Goal: Task Accomplishment & Management: Manage account settings

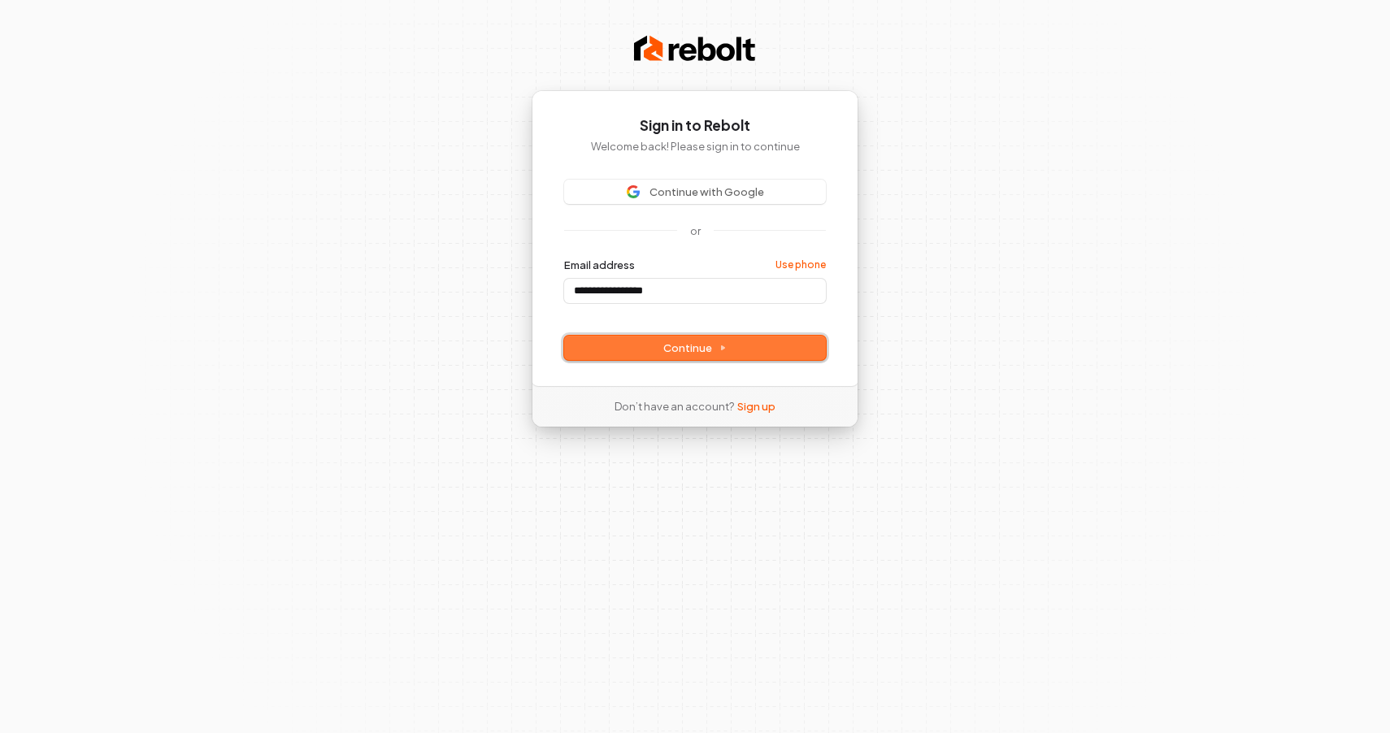
click at [754, 342] on button "Continue" at bounding box center [695, 348] width 262 height 24
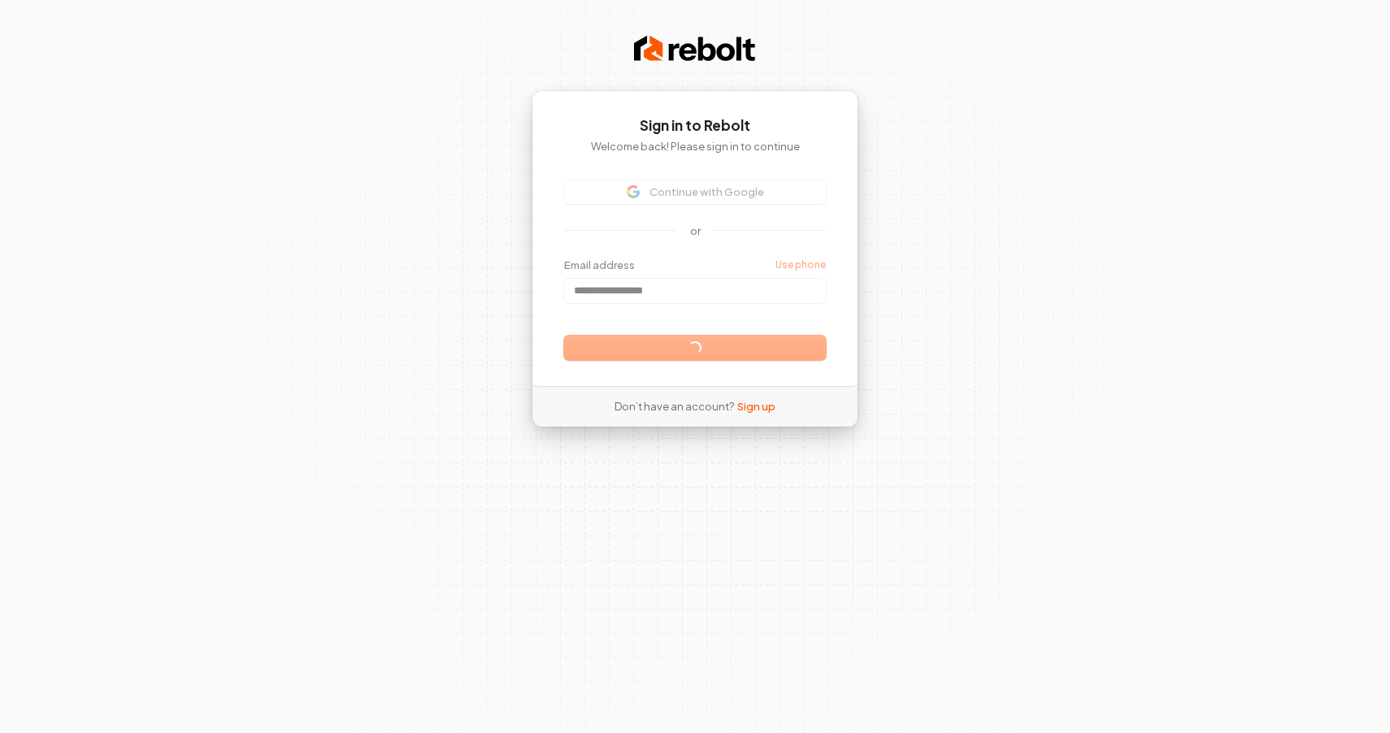
type input "**********"
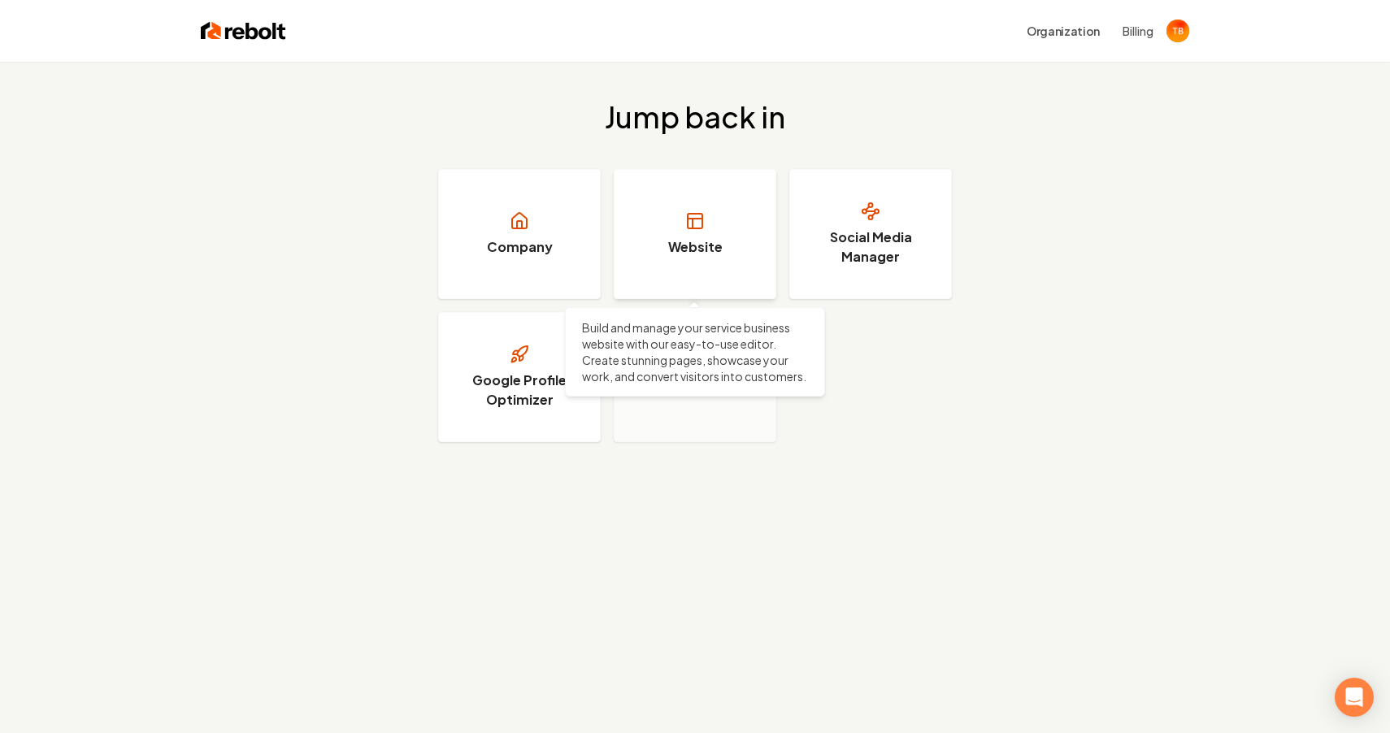
click at [707, 248] on h3 "Website" at bounding box center [695, 247] width 54 height 20
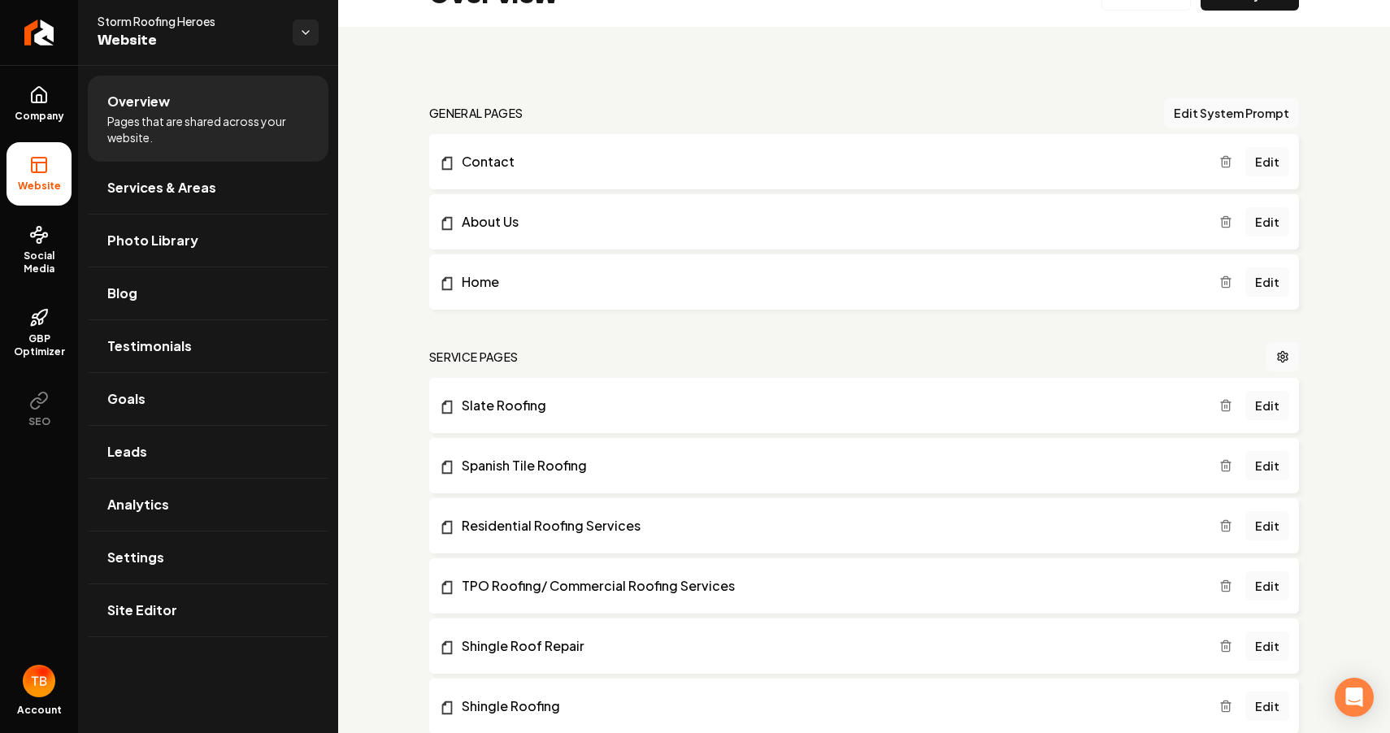
scroll to position [41, 0]
drag, startPoint x: 1272, startPoint y: 155, endPoint x: 1340, endPoint y: 150, distance: 68.5
click at [1268, 159] on link "Edit" at bounding box center [1267, 159] width 44 height 29
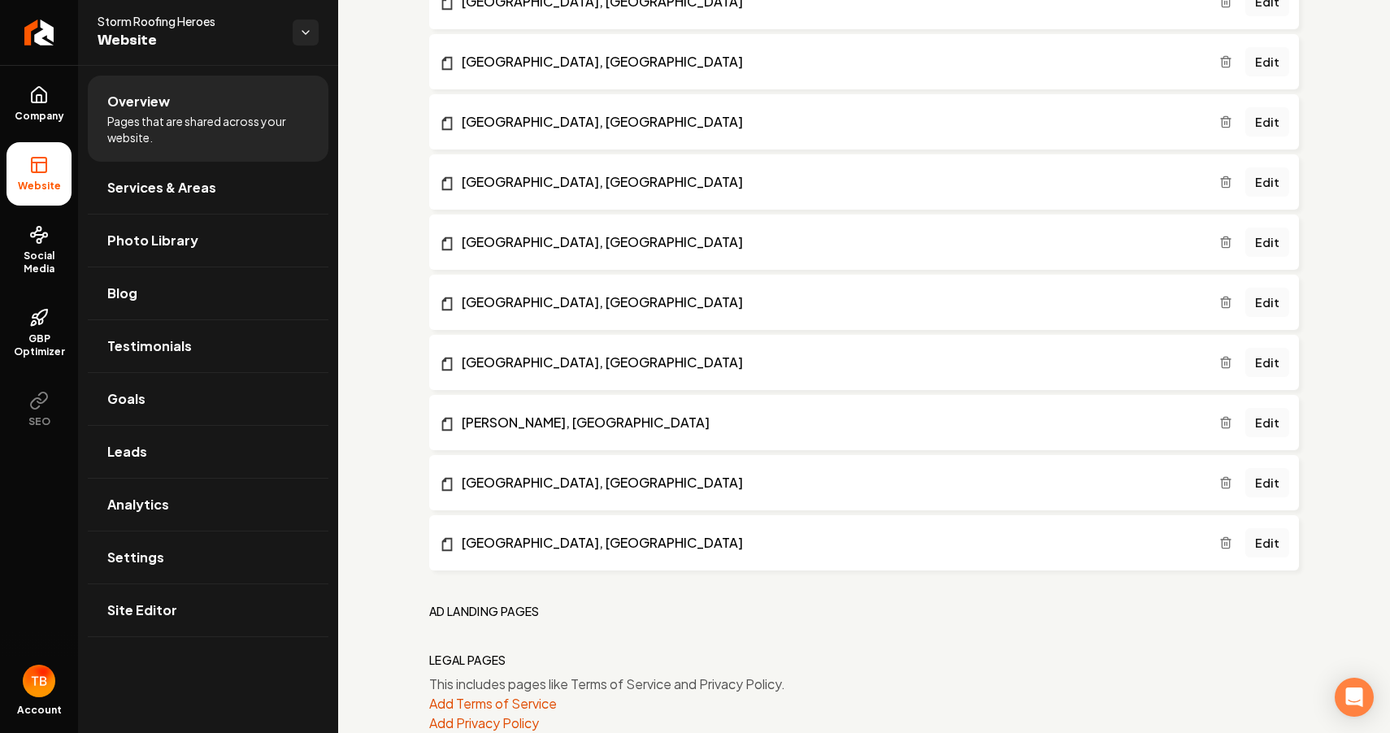
scroll to position [966, 0]
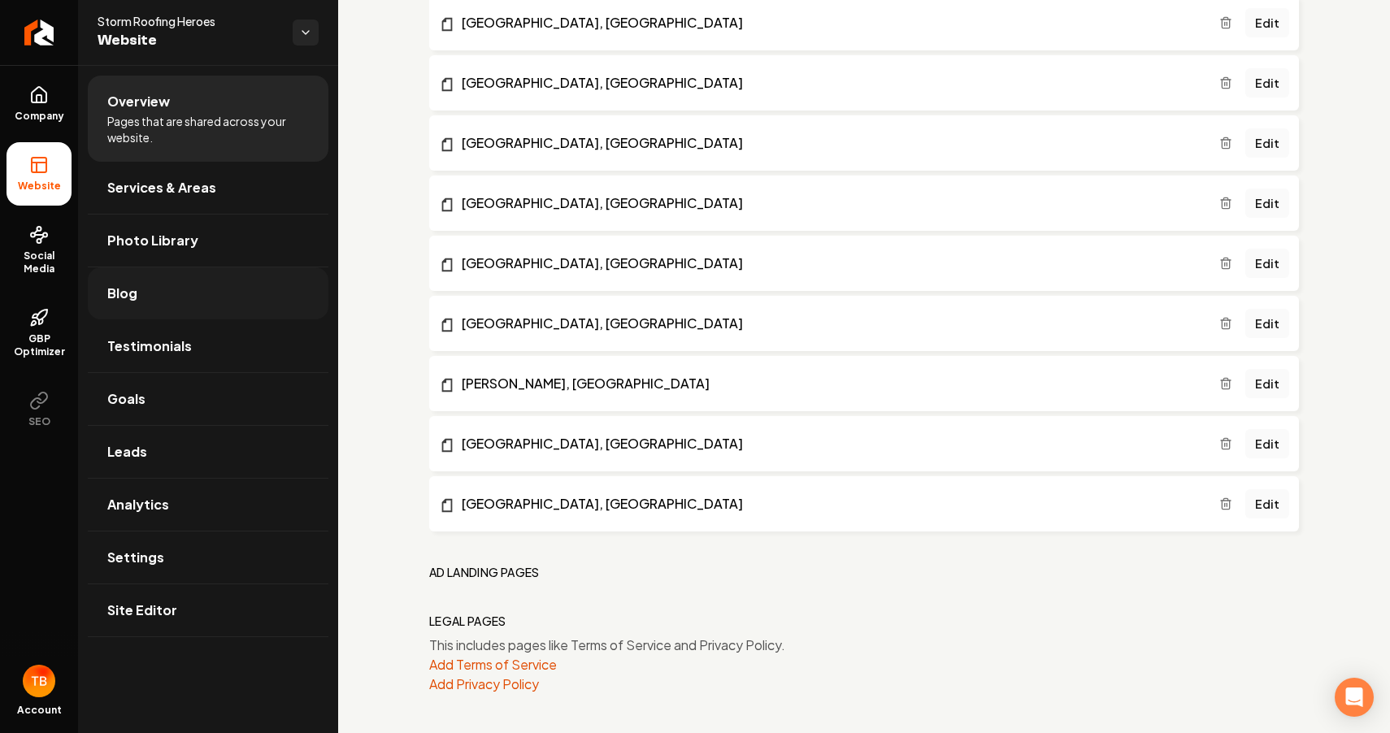
click at [182, 296] on link "Blog" at bounding box center [208, 293] width 241 height 52
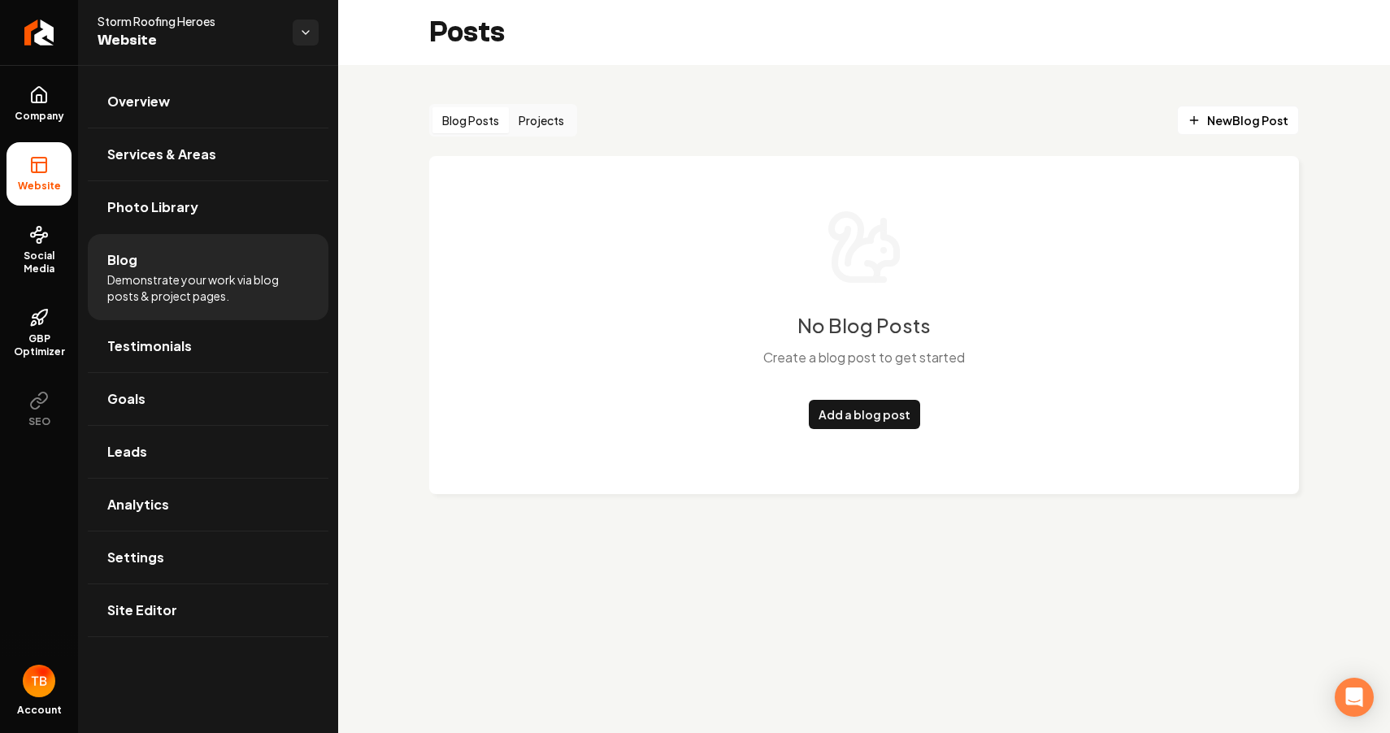
click at [545, 123] on button "Projects" at bounding box center [541, 120] width 65 height 26
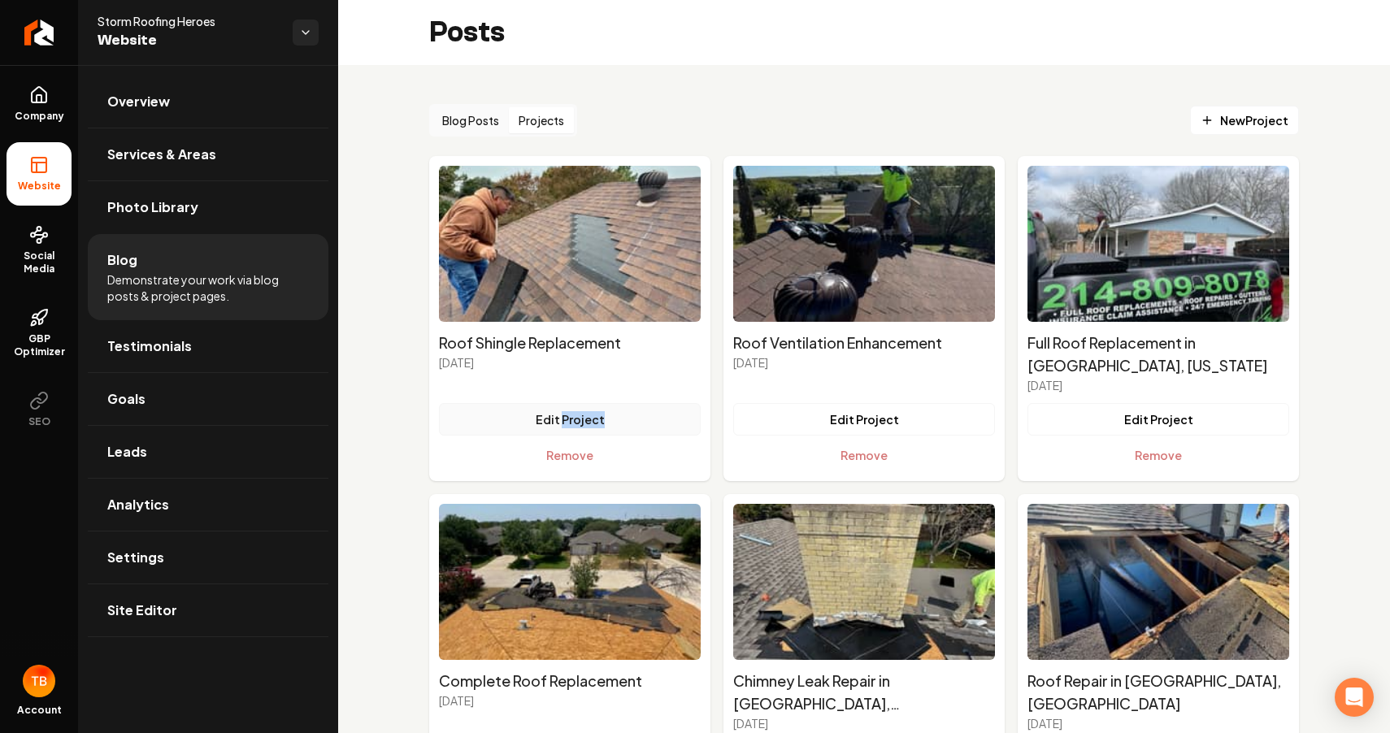
click at [584, 403] on button "Edit Project" at bounding box center [570, 419] width 262 height 33
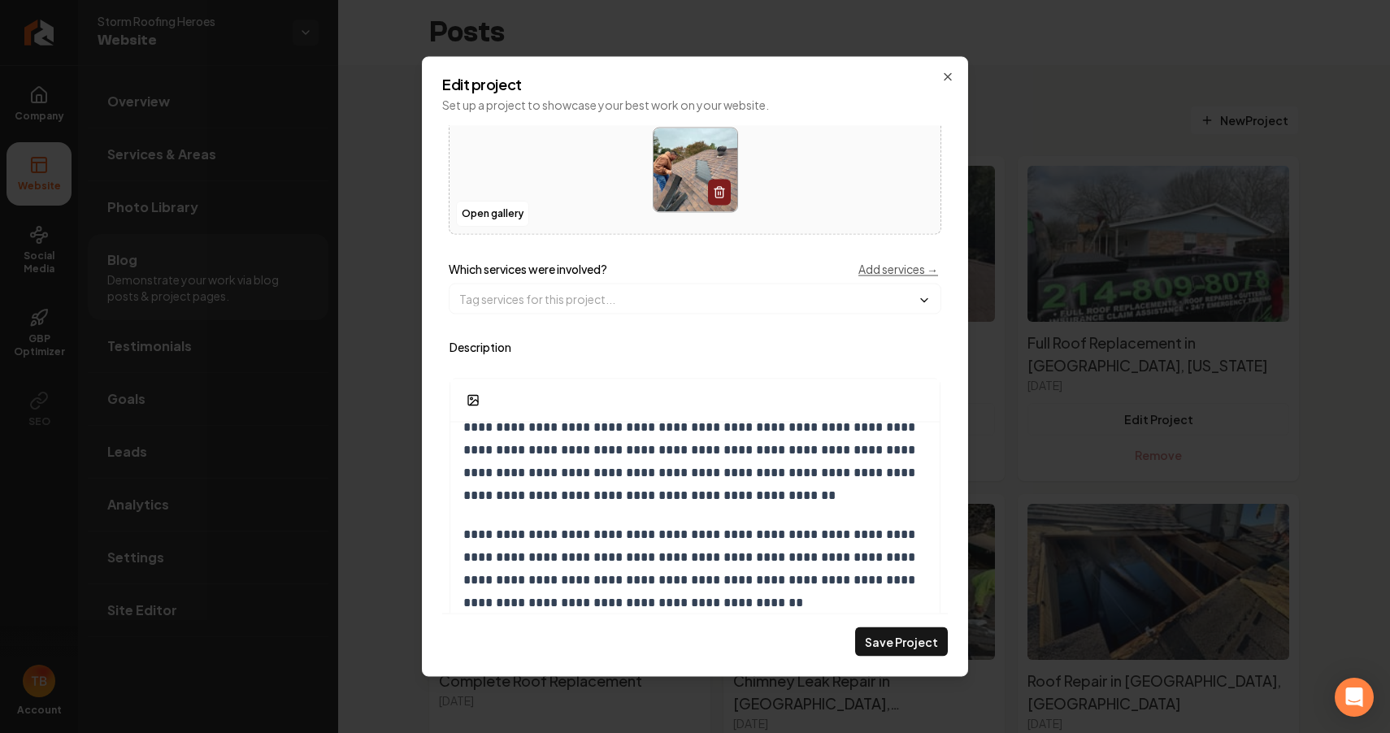
scroll to position [125, 0]
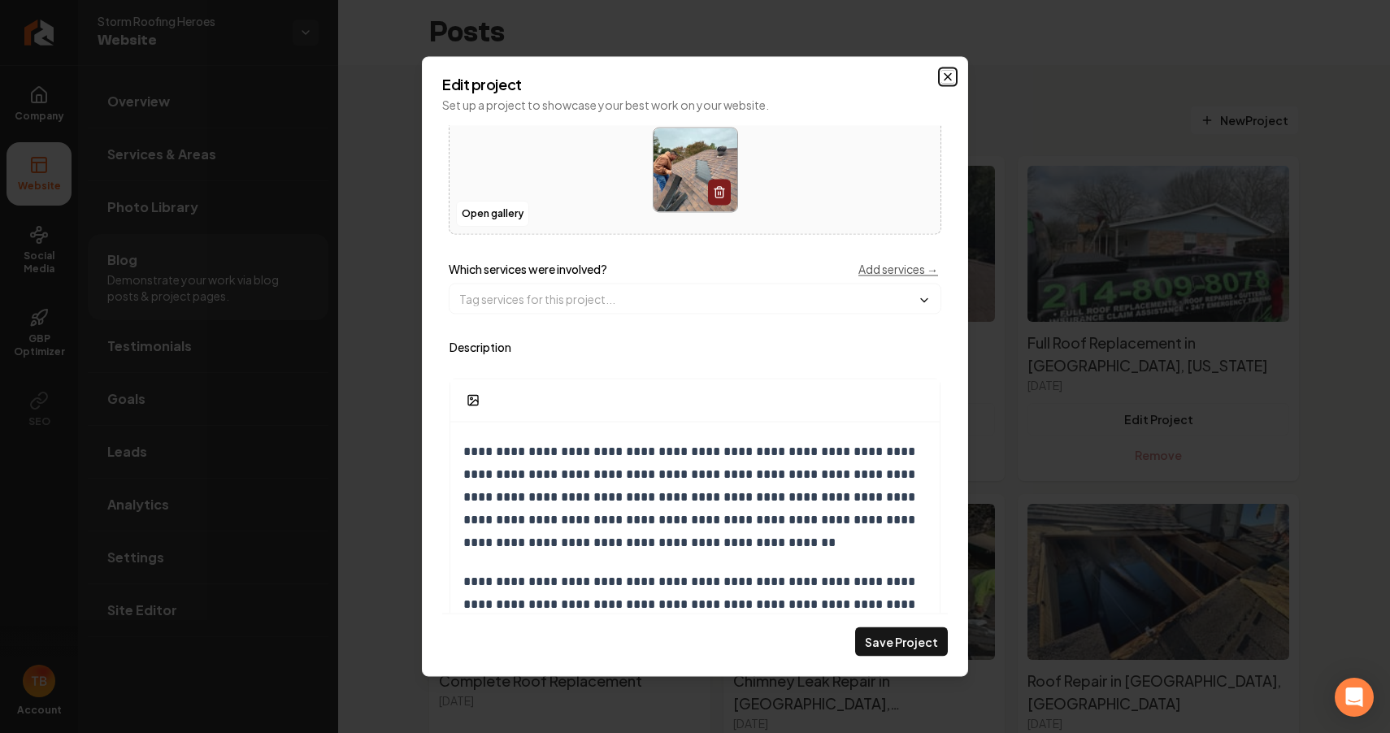
click at [945, 77] on icon "Main content area" at bounding box center [947, 77] width 13 height 13
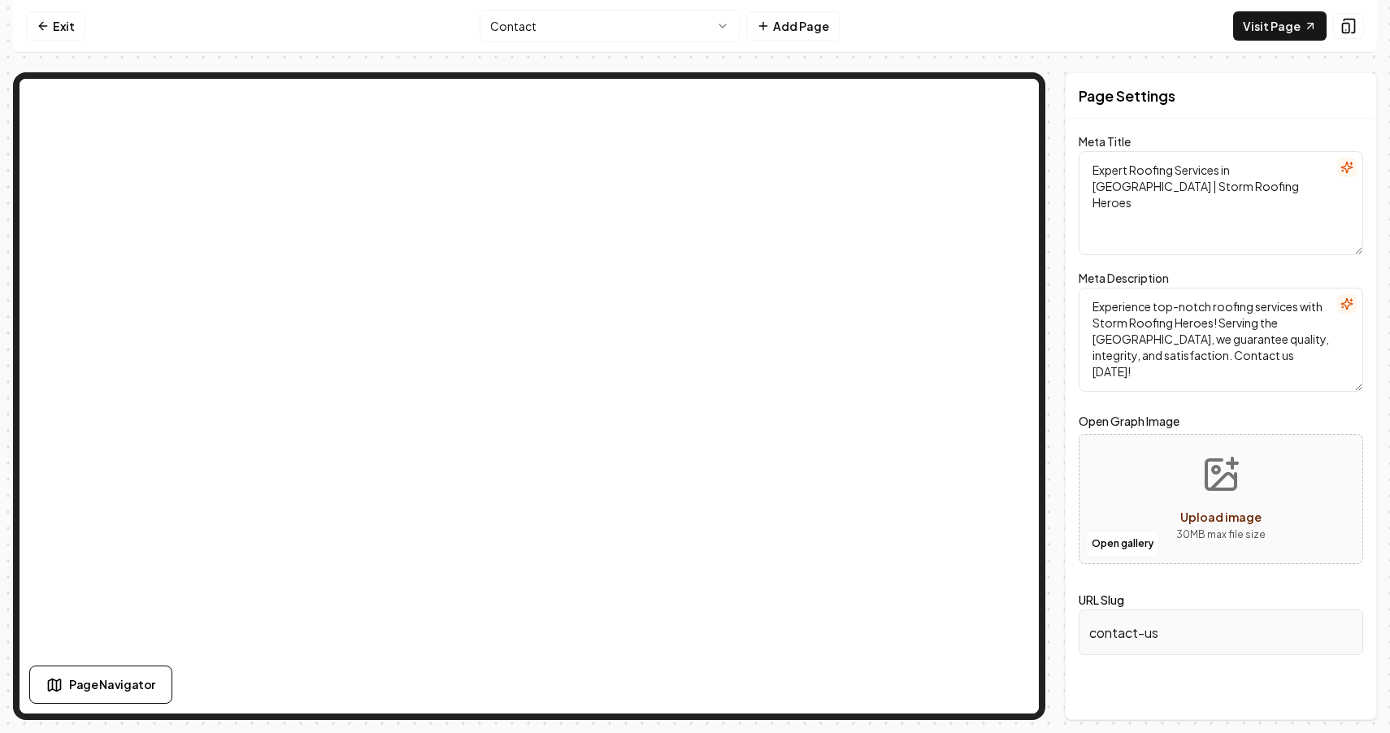
click at [1195, 128] on div "Page Settings Meta Title Expert Roofing Services in [GEOGRAPHIC_DATA] | Storm R…" at bounding box center [1221, 396] width 312 height 648
